Goal: Transaction & Acquisition: Purchase product/service

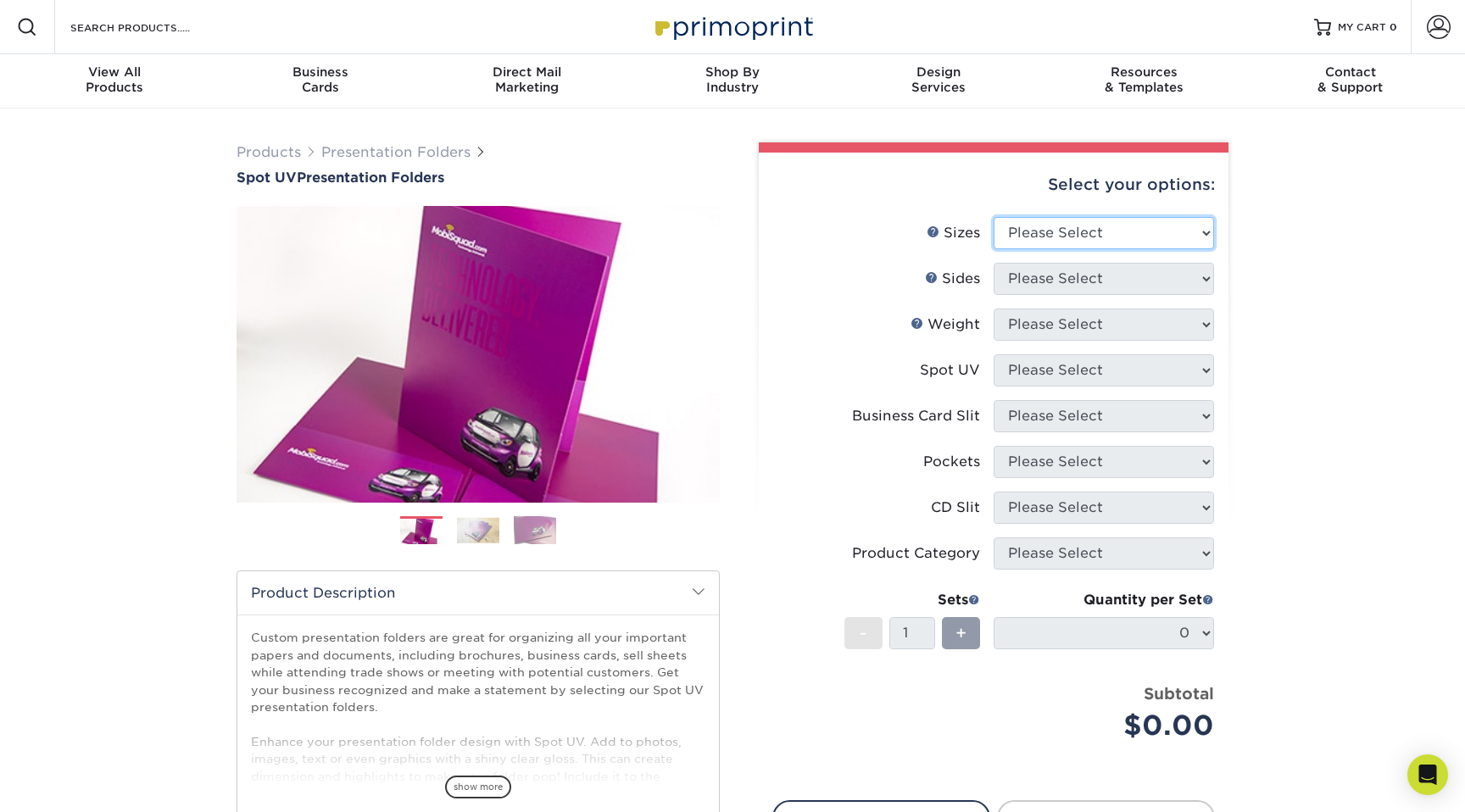
click at [1078, 236] on select "Please Select 6" x 9" 9" x 12"" at bounding box center [1104, 233] width 221 height 32
select select "9.00x12.00"
click at [994, 217] on select "Please Select 6" x 9" 9" x 12"" at bounding box center [1104, 233] width 221 height 32
click at [1029, 282] on select "Please Select Print Both Sides Print Front Only" at bounding box center [1104, 278] width 221 height 32
click at [934, 275] on link at bounding box center [931, 277] width 14 height 14
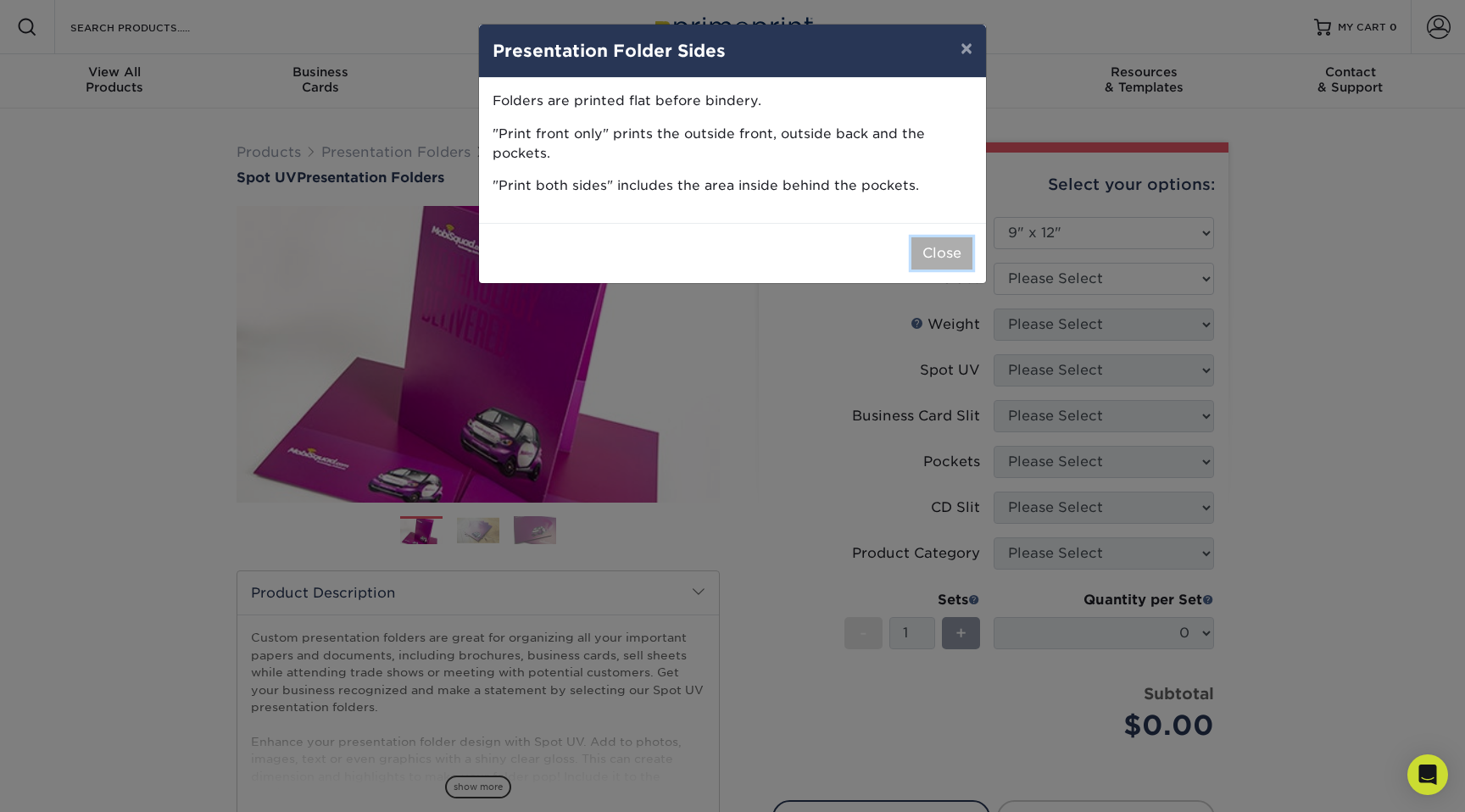
click at [968, 253] on button "Close" at bounding box center [941, 253] width 61 height 32
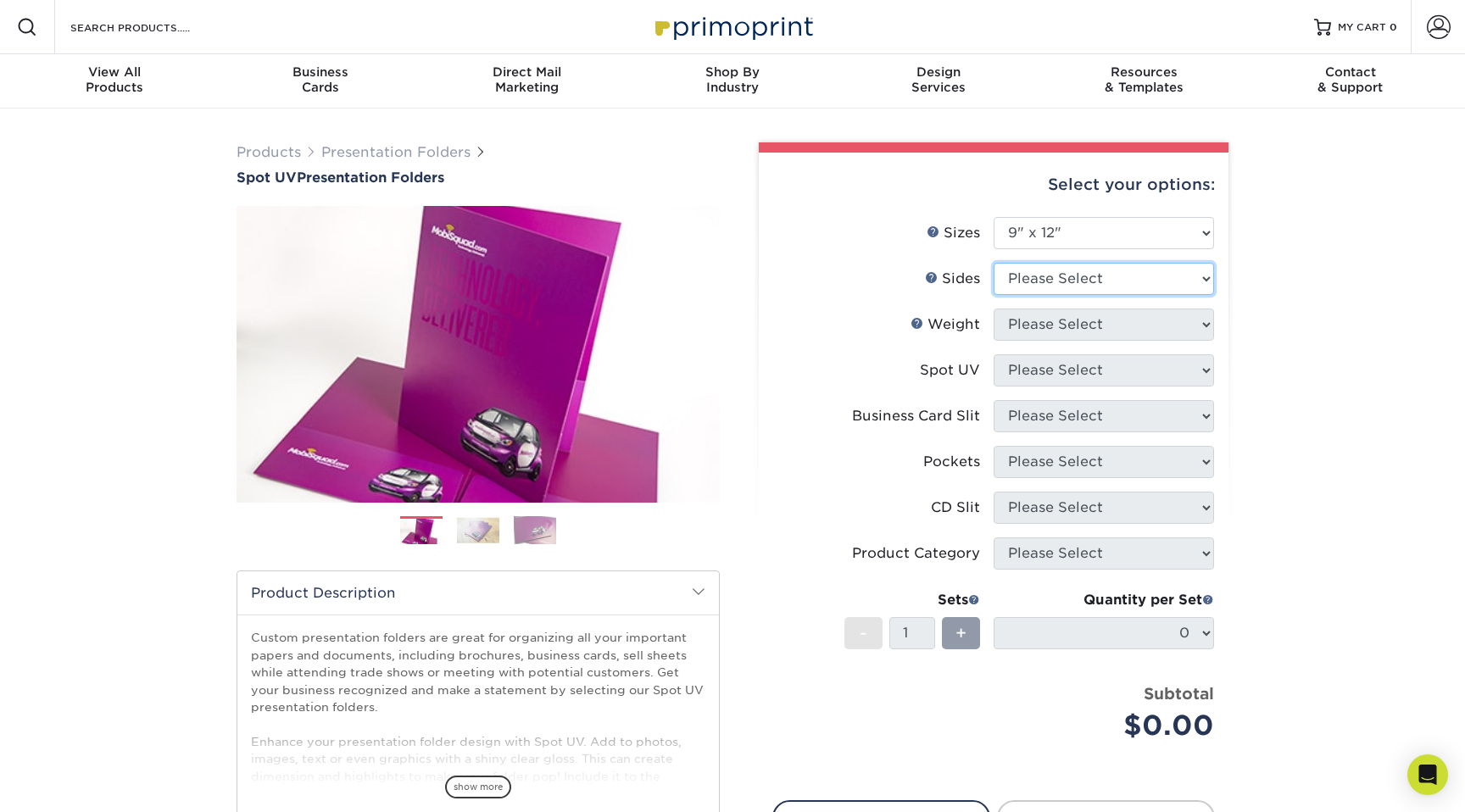
click at [1057, 286] on select "Please Select Print Both Sides Print Front Only" at bounding box center [1104, 278] width 221 height 32
select select "32d3c223-f82c-492b-b915-ba065a00862f"
click at [994, 263] on select "Please Select Print Both Sides Print Front Only" at bounding box center [1104, 278] width 221 height 32
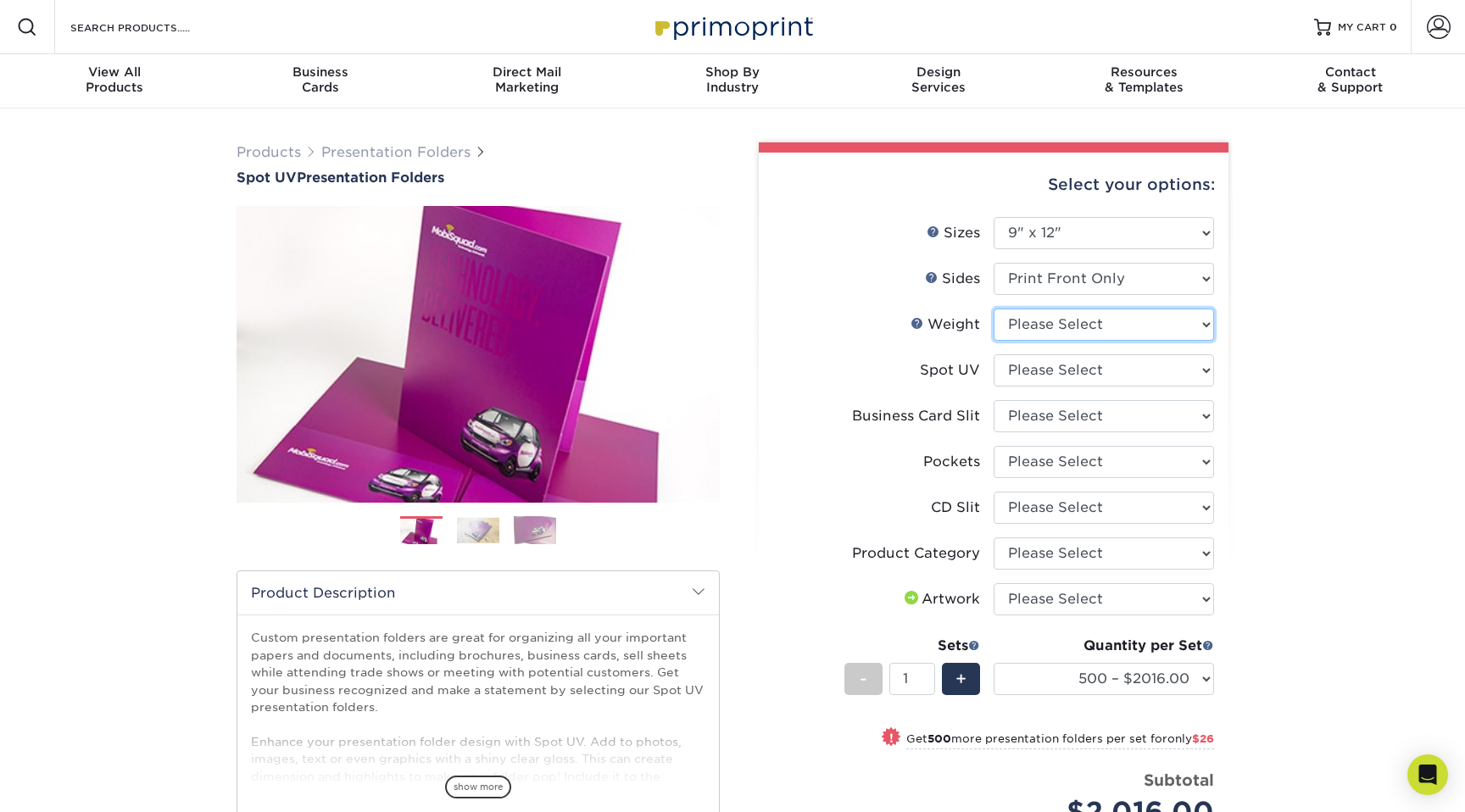
click at [1050, 331] on select "Please Select 16PT" at bounding box center [1104, 324] width 221 height 32
select select "16PT"
click at [994, 308] on select "Please Select 16PT" at bounding box center [1104, 324] width 221 height 32
click at [1061, 364] on select "Please Select Front Only" at bounding box center [1104, 370] width 221 height 32
select select "1"
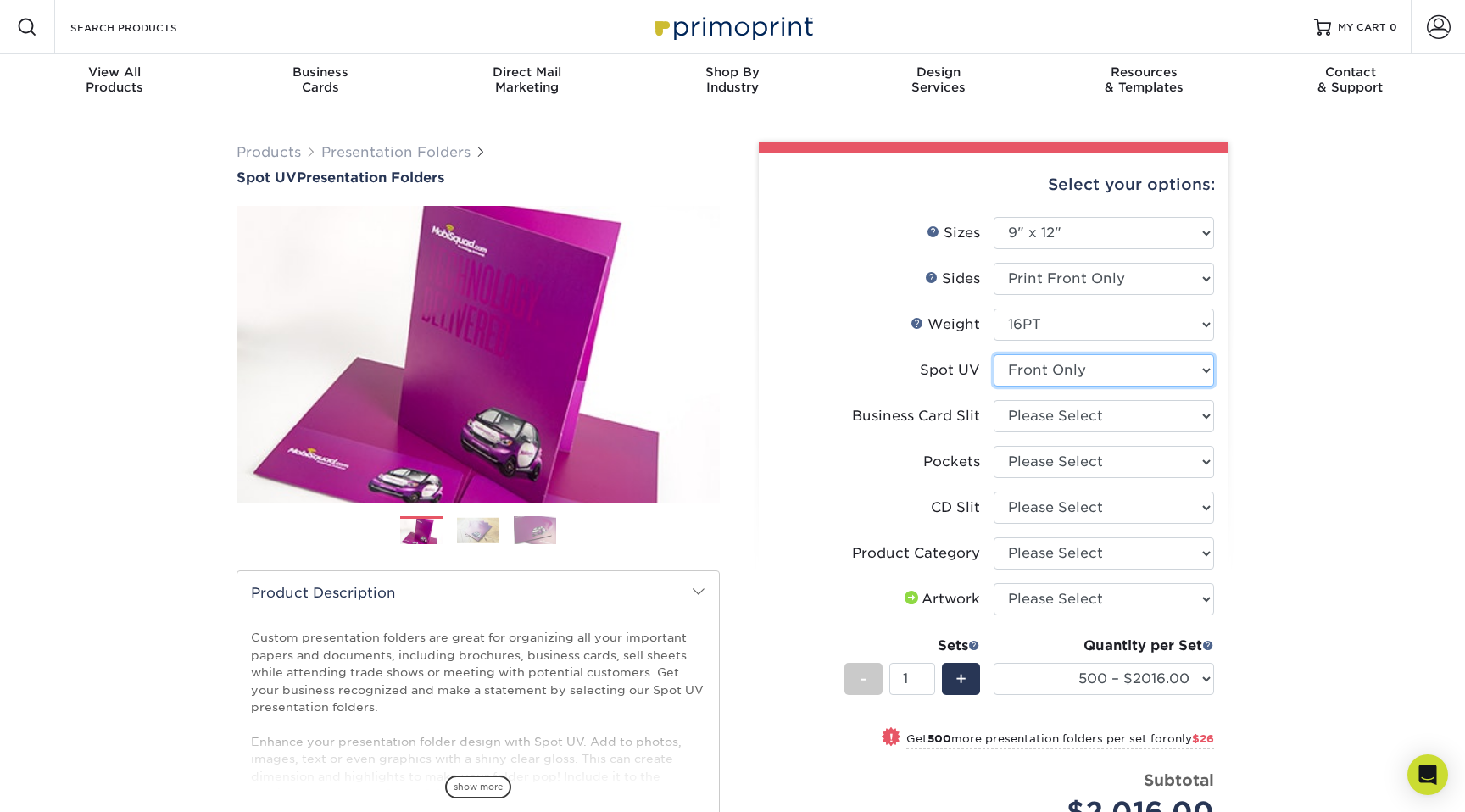
click at [994, 354] on select "Please Select Front Only" at bounding box center [1104, 370] width 221 height 32
click at [1060, 415] on select "Please Select No Business Card Slits On Both Pockets - Horizontal On Both Pocke…" at bounding box center [1104, 416] width 221 height 32
select select "8e249328-dfb3-4e9a-9503-f178185f32c5"
click at [994, 400] on select "Please Select No Business Card Slits On Both Pockets - Horizontal On Both Pocke…" at bounding box center [1104, 416] width 221 height 32
click at [1107, 455] on select "Please Select 1 Pocket on the Left (Front) Side 1 Pocket on the Right (Back) Si…" at bounding box center [1104, 462] width 221 height 32
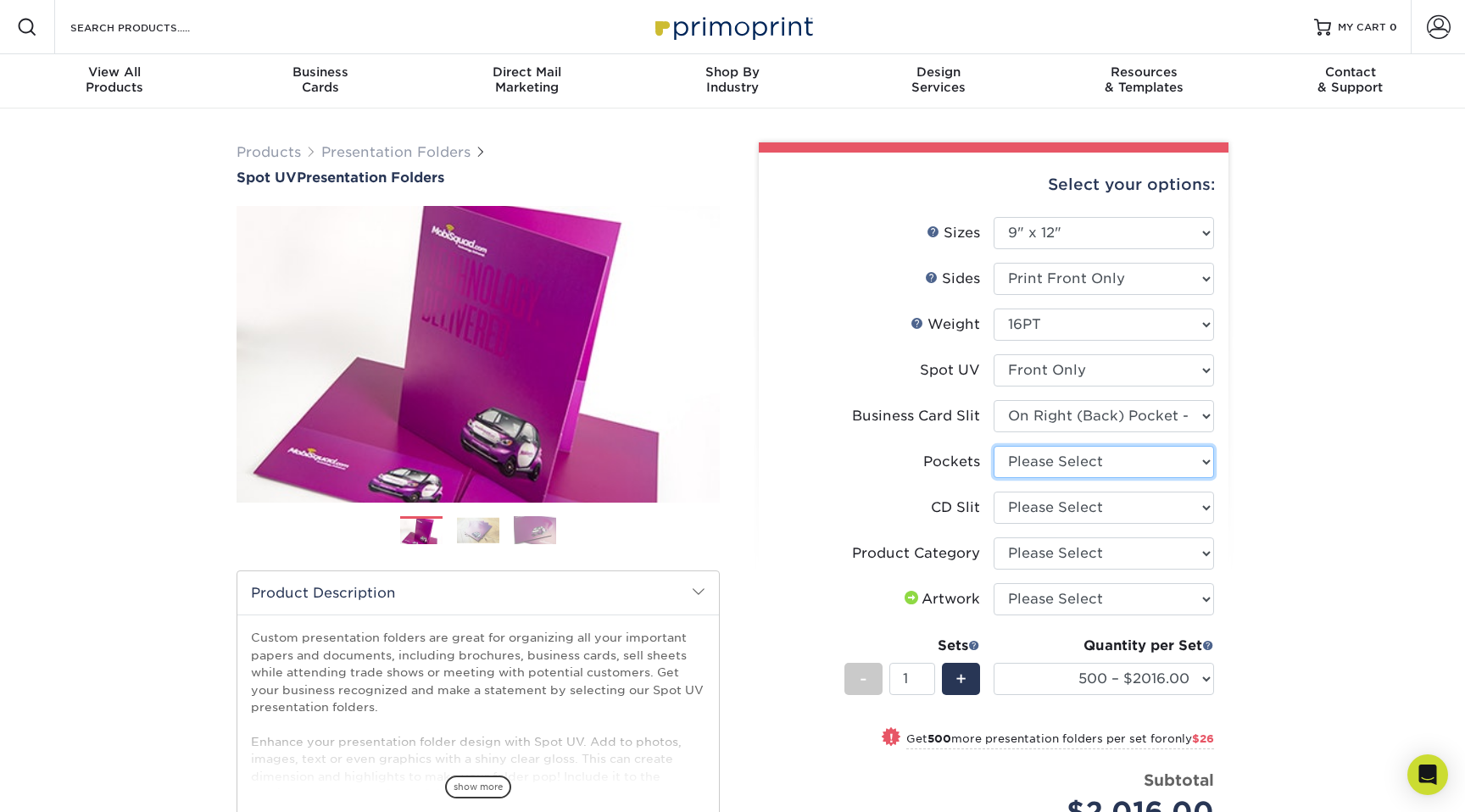
select select "e8427203-e3c7-4640-a4e8-bae00c228d98"
click at [994, 446] on select "Please Select 1 Pocket on the Left (Front) Side 1 Pocket on the Right (Back) Si…" at bounding box center [1104, 462] width 221 height 32
click at [877, 480] on li "Pockets Please Select 1 Pocket on the Left (Front) Side 1 Pocket on the Right (…" at bounding box center [994, 468] width 441 height 46
click at [1113, 507] on select "Please Select No CD Slit On the Left (Front) Pocket On the Right (Back) Pocket …" at bounding box center [1104, 507] width 221 height 32
select select "a092264a-7428-4d8e-b024-417dbebc6e25"
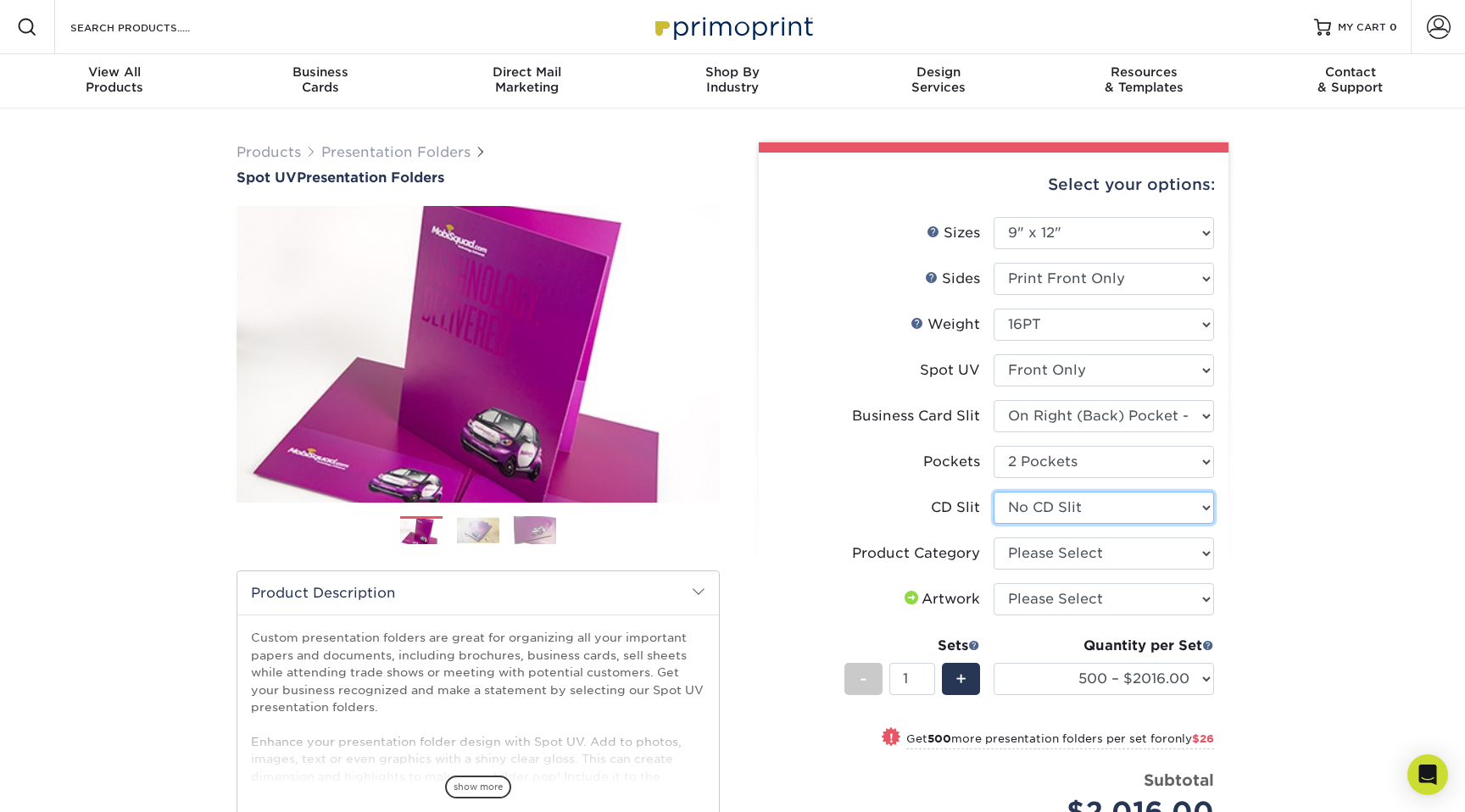
click at [994, 491] on select "Please Select No CD Slit On the Left (Front) Pocket On the Right (Back) Pocket …" at bounding box center [1104, 507] width 221 height 32
click at [855, 533] on li "CD Slit Please Select No CD Slit On the Left (Front) Pocket On the Right (Back)…" at bounding box center [994, 514] width 441 height 46
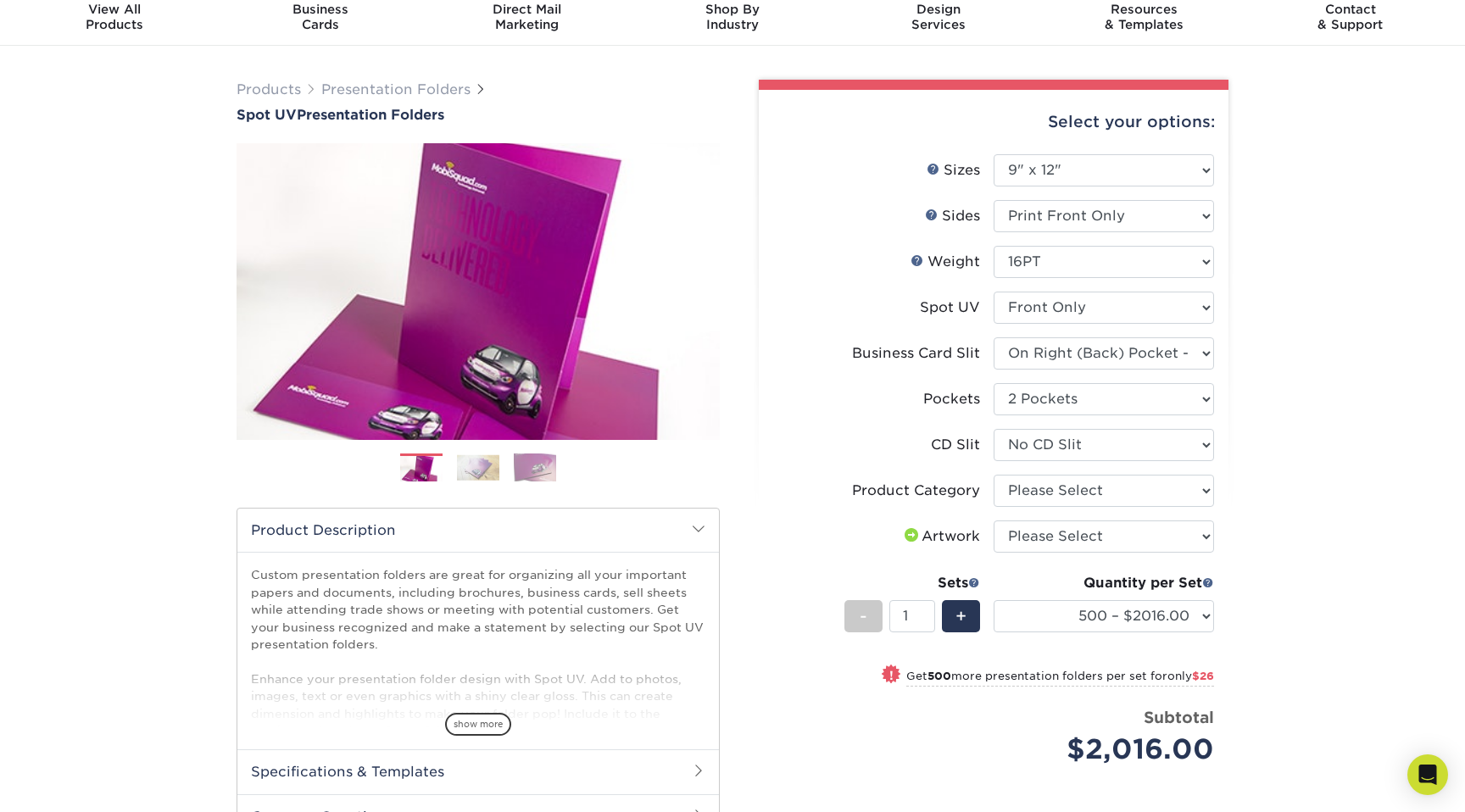
scroll to position [65, 0]
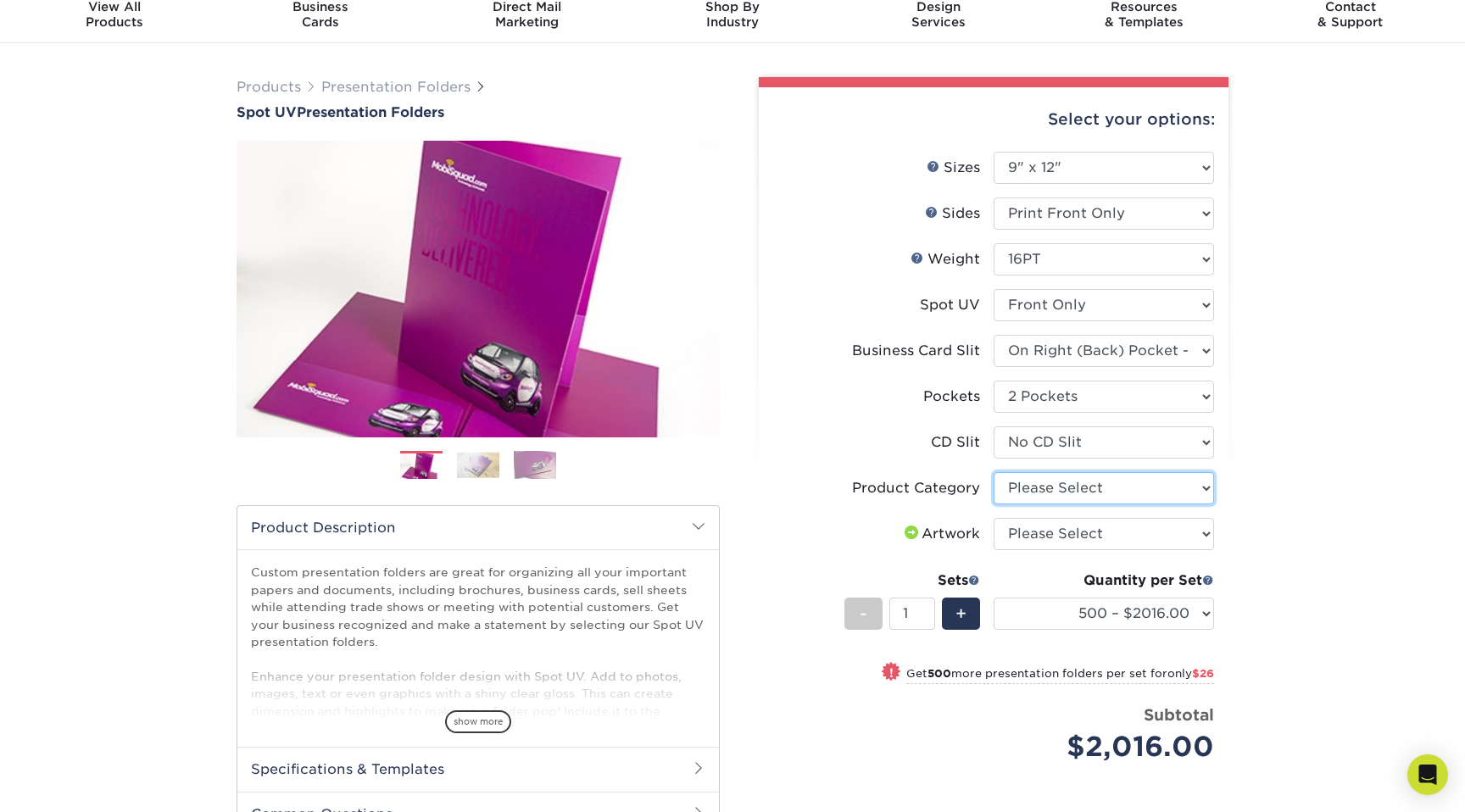
click at [1070, 487] on select "Please Select Presentation Folders" at bounding box center [1104, 488] width 221 height 32
select select "57f7a581-ec4a-49d7-930d-eb044a1d12ac"
click at [994, 472] on select "Please Select Presentation Folders" at bounding box center [1104, 488] width 221 height 32
click at [817, 477] on label "Product Category" at bounding box center [883, 488] width 221 height 32
click at [1079, 542] on select "Please Select I will upload files I need a design - $75" at bounding box center [1104, 534] width 221 height 32
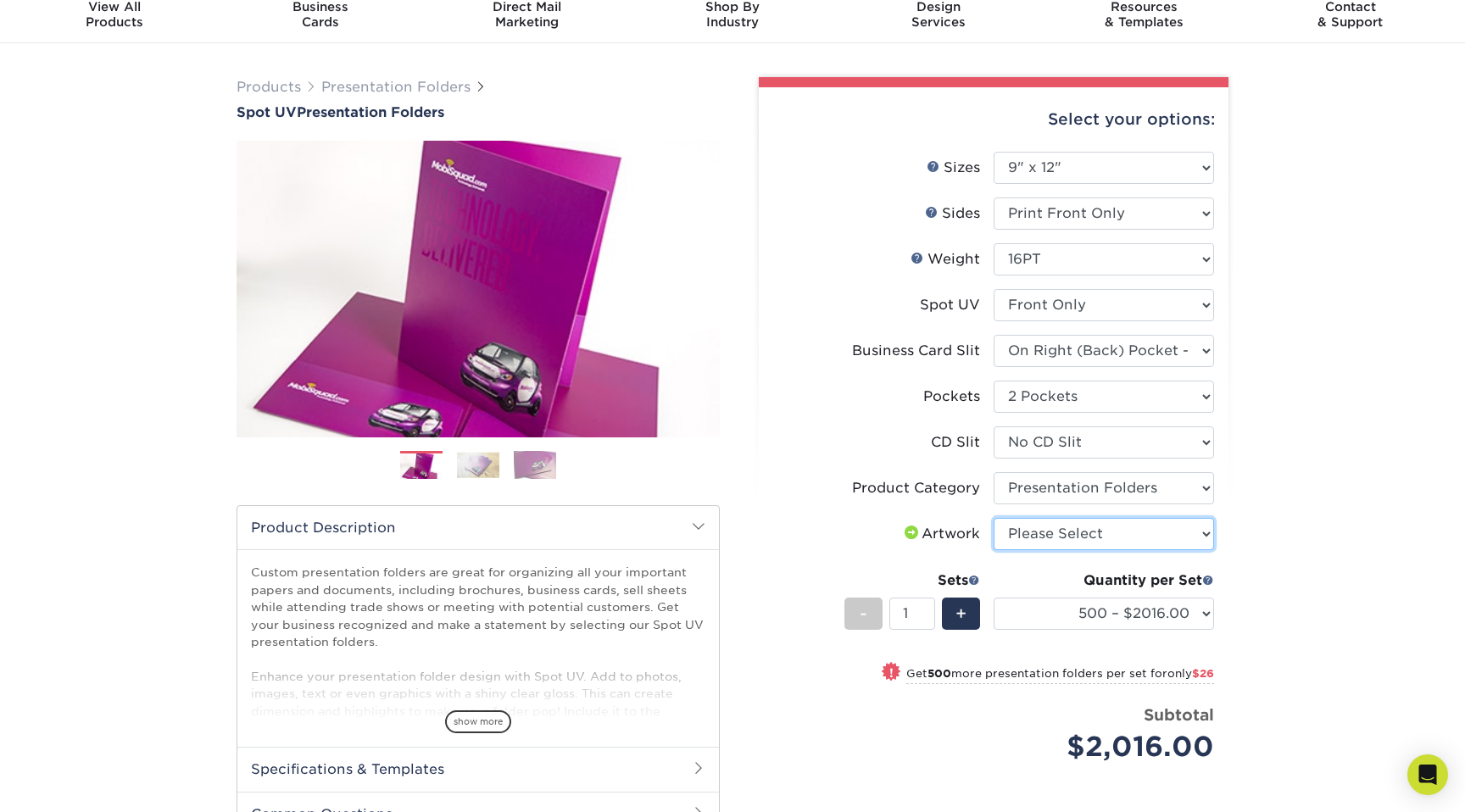
select select "upload"
click at [994, 518] on select "Please Select I will upload files I need a design - $75" at bounding box center [1104, 534] width 221 height 32
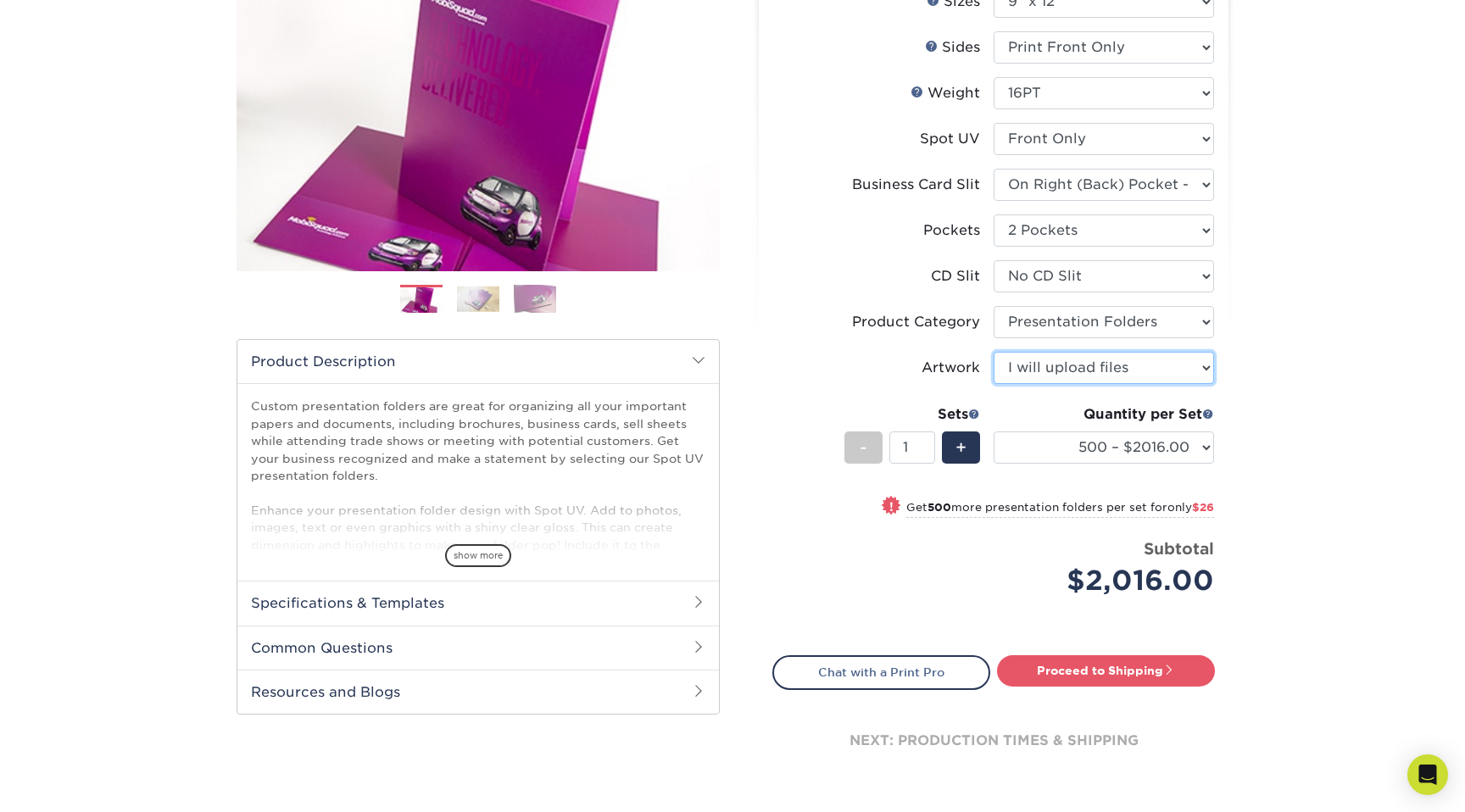
scroll to position [233, 0]
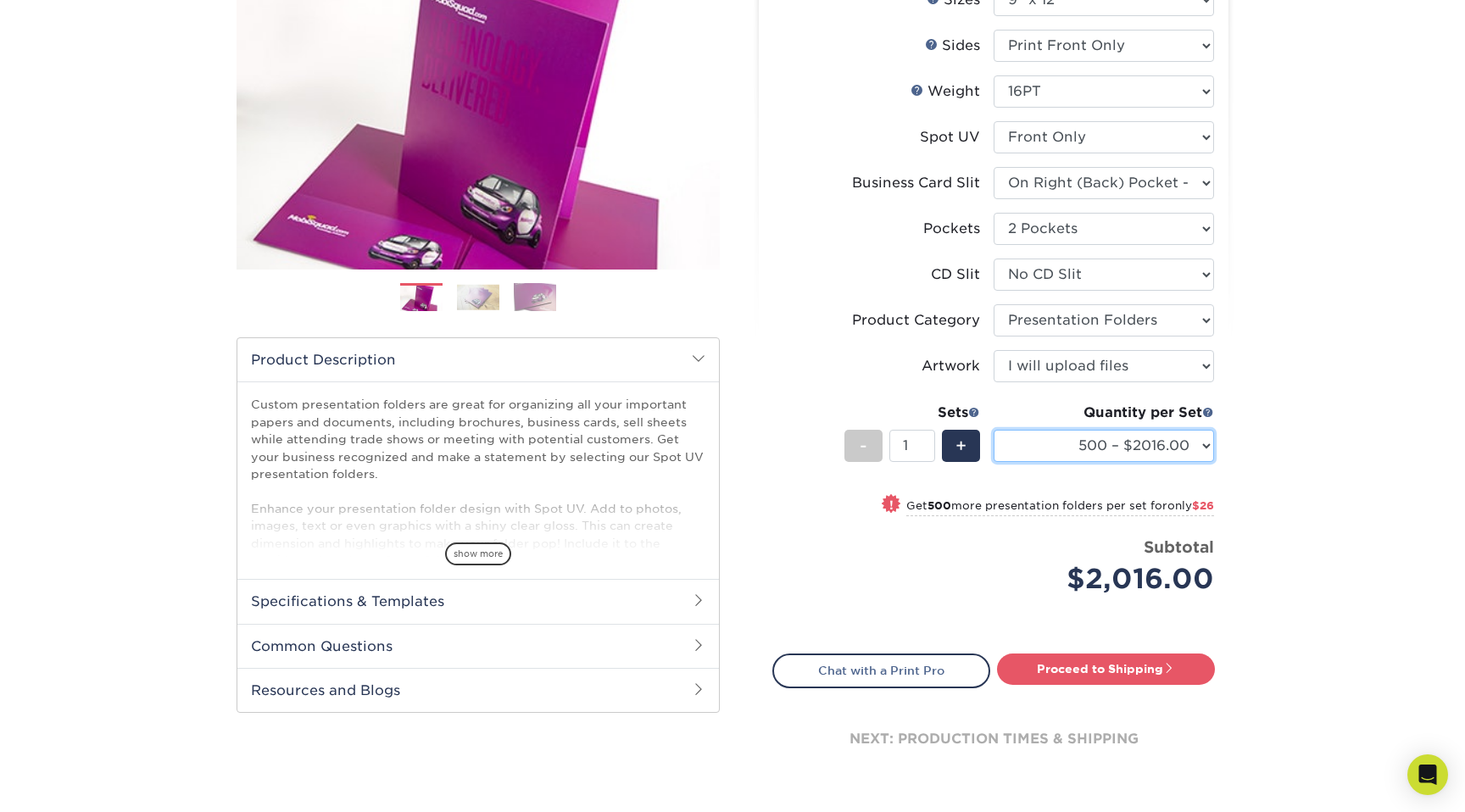
click at [1098, 448] on select "500 – $2016.00 1000 – $2042.00 2500 – $3417.00 5000 – $5178.00 10000 – $10129.0…" at bounding box center [1104, 446] width 221 height 32
click at [994, 430] on select "500 – $2016.00 1000 – $2042.00 2500 – $3417.00 5000 – $5178.00 10000 – $10129.0…" at bounding box center [1104, 446] width 221 height 32
click at [430, 601] on h2 "Specifications & Templates" at bounding box center [478, 600] width 481 height 44
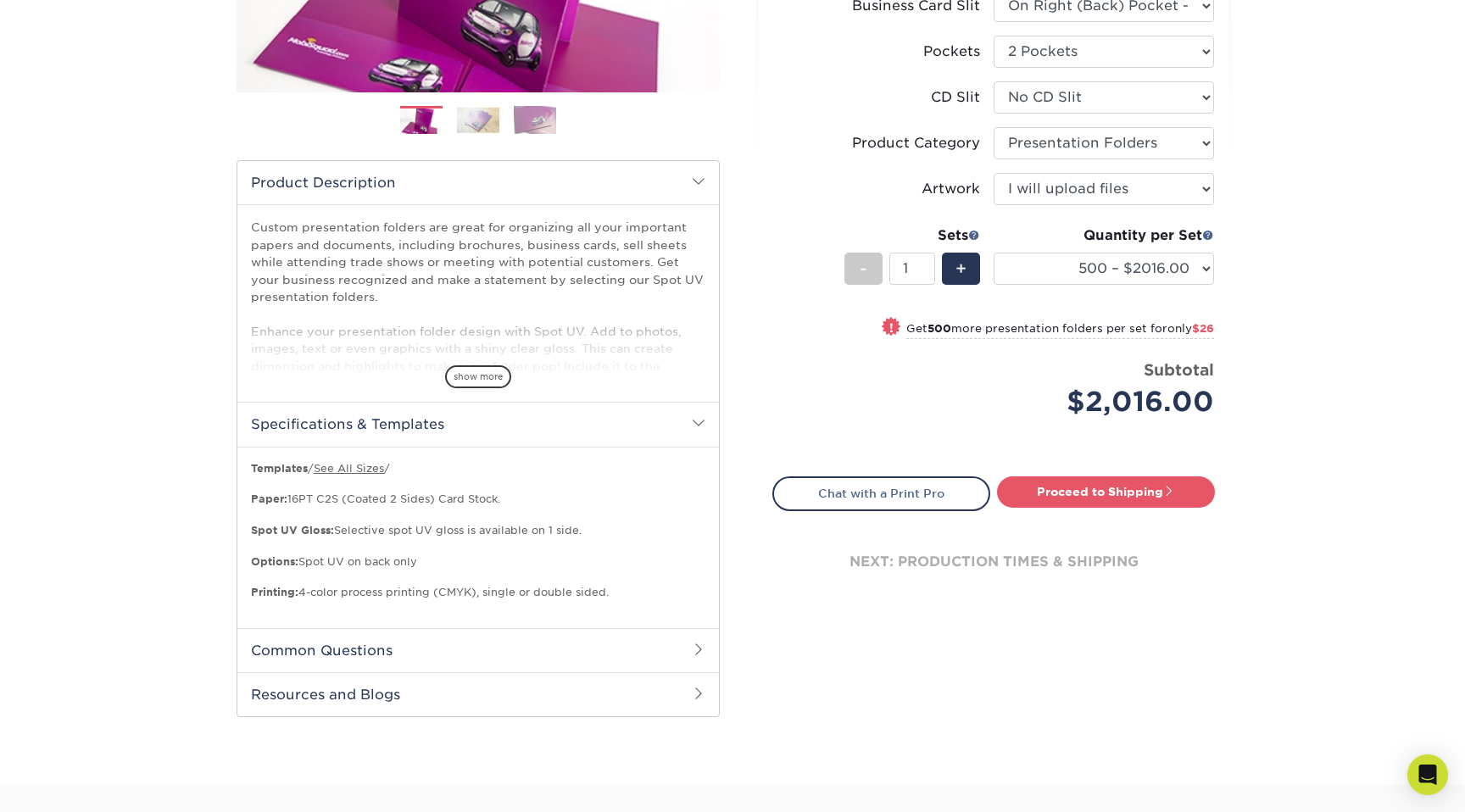
scroll to position [422, 0]
